Goal: Book appointment/travel/reservation

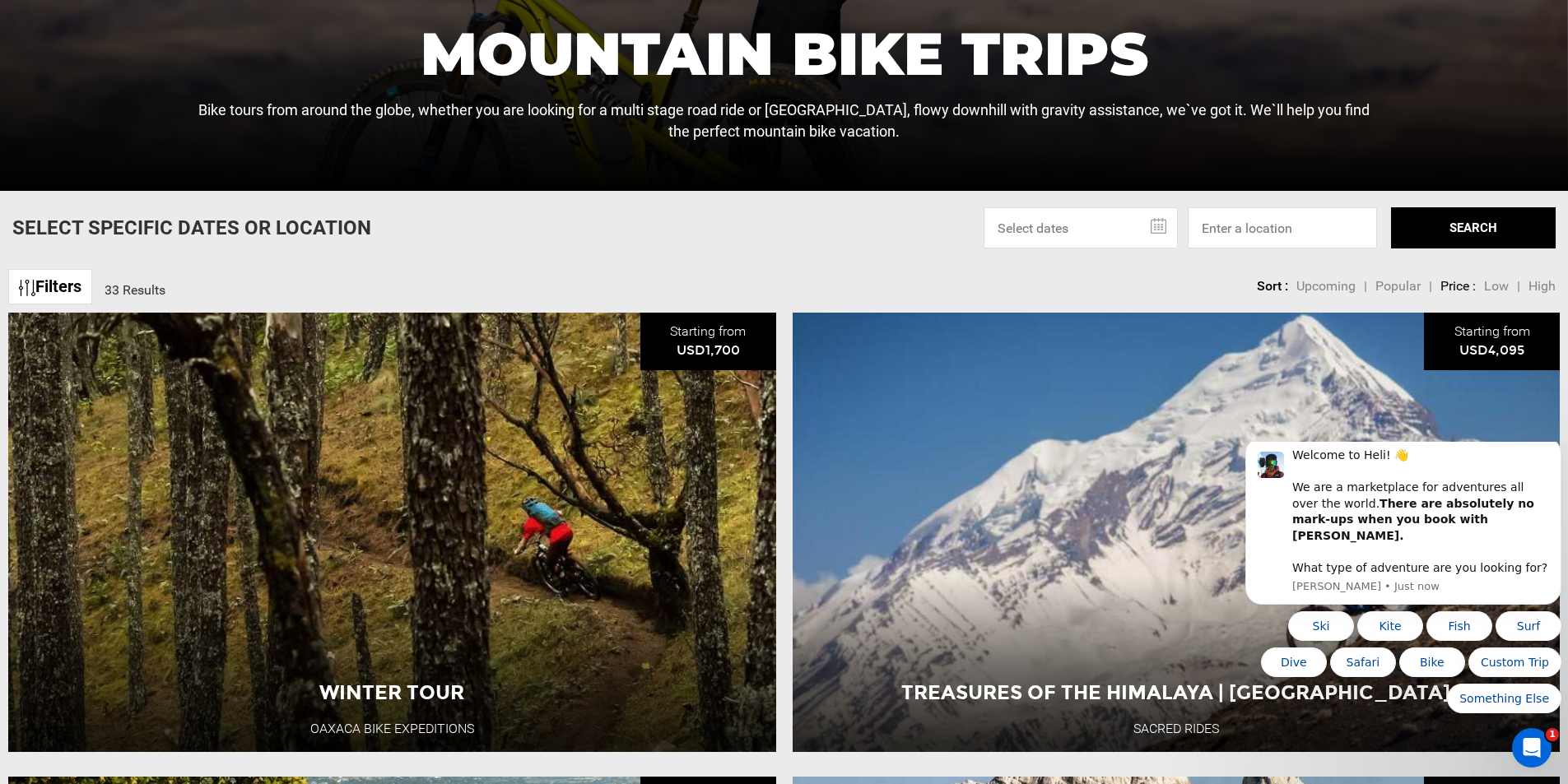
scroll to position [532, 0]
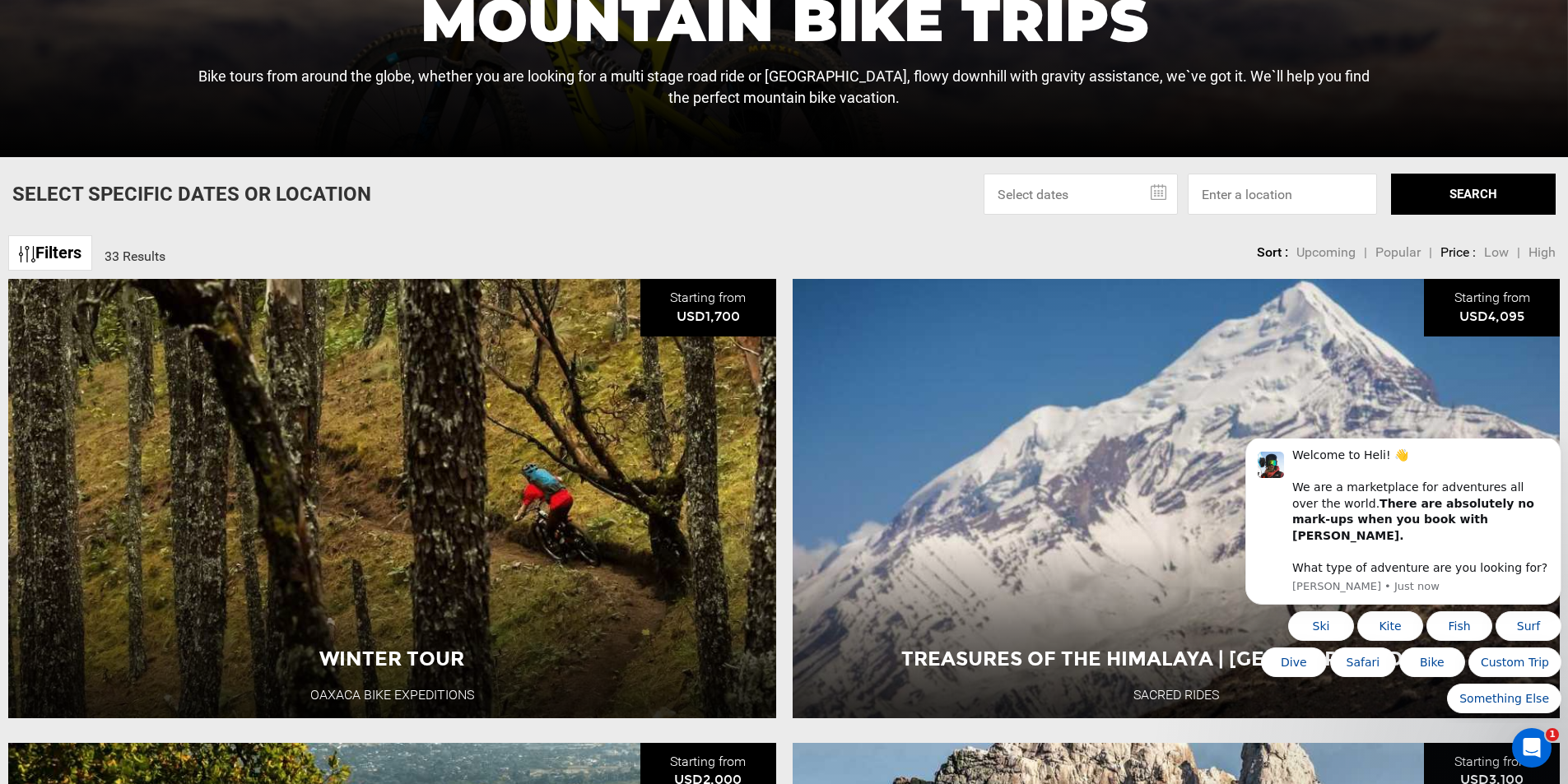
click at [1090, 196] on input "text" at bounding box center [1080, 194] width 194 height 41
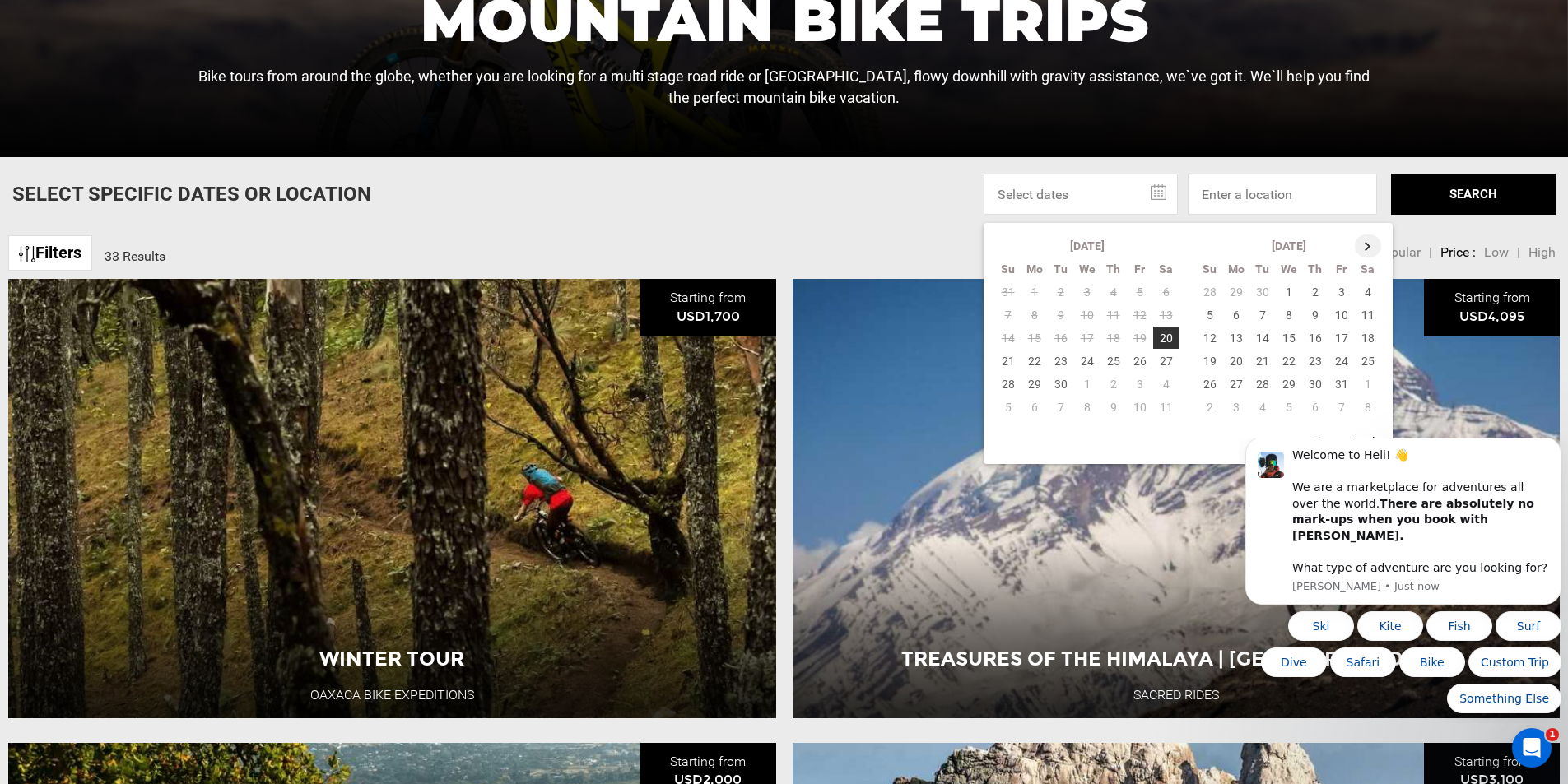
click at [1374, 241] on th at bounding box center [1367, 245] width 27 height 23
click at [1374, 241] on th at bounding box center [1368, 245] width 27 height 23
click at [1210, 315] on td "7" at bounding box center [1209, 315] width 27 height 23
click at [1373, 313] on td "13" at bounding box center [1368, 315] width 27 height 23
click at [1454, 180] on button "SEARCH" at bounding box center [1473, 194] width 165 height 41
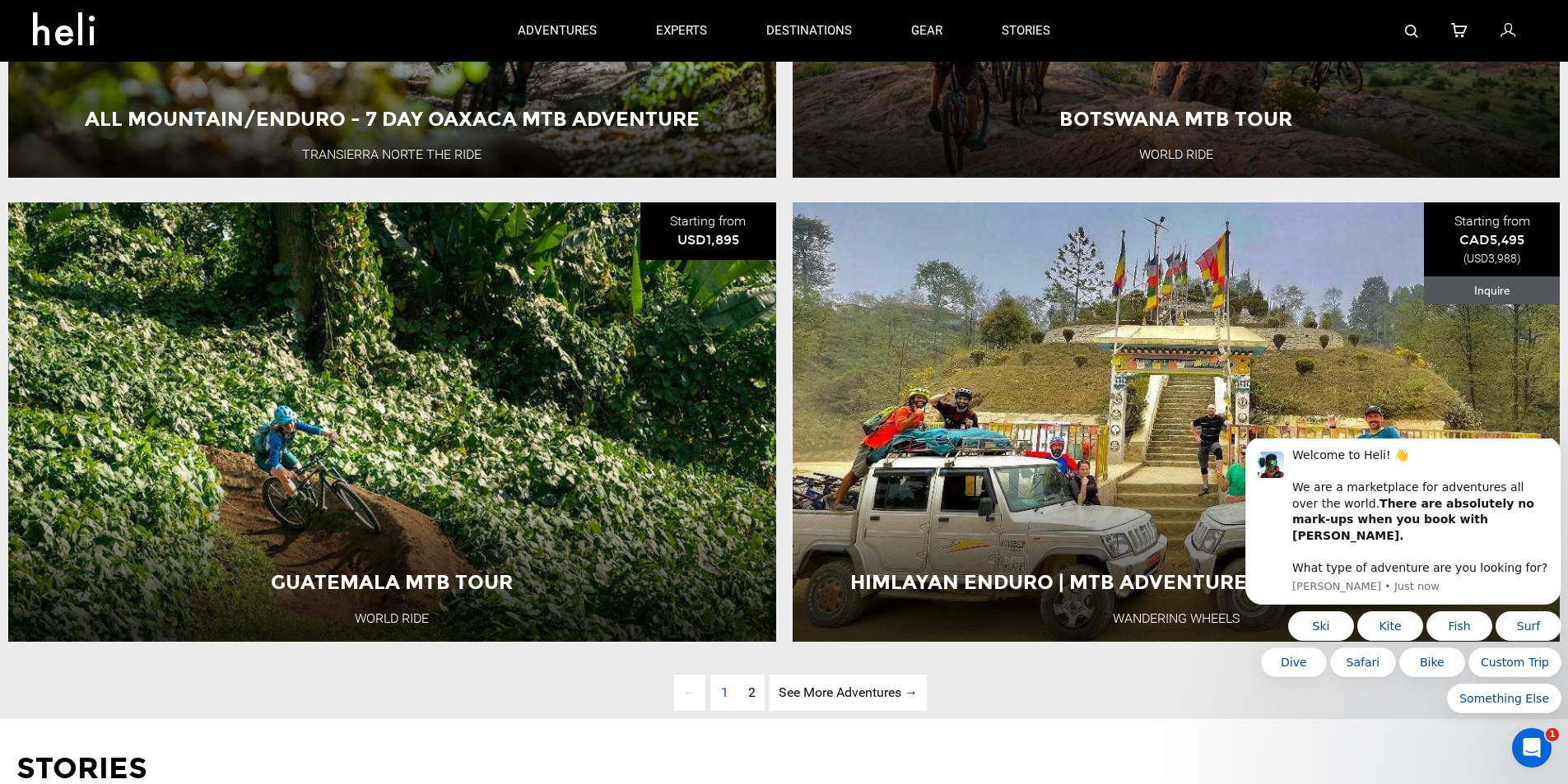
scroll to position [5228, 0]
